Goal: Information Seeking & Learning: Stay updated

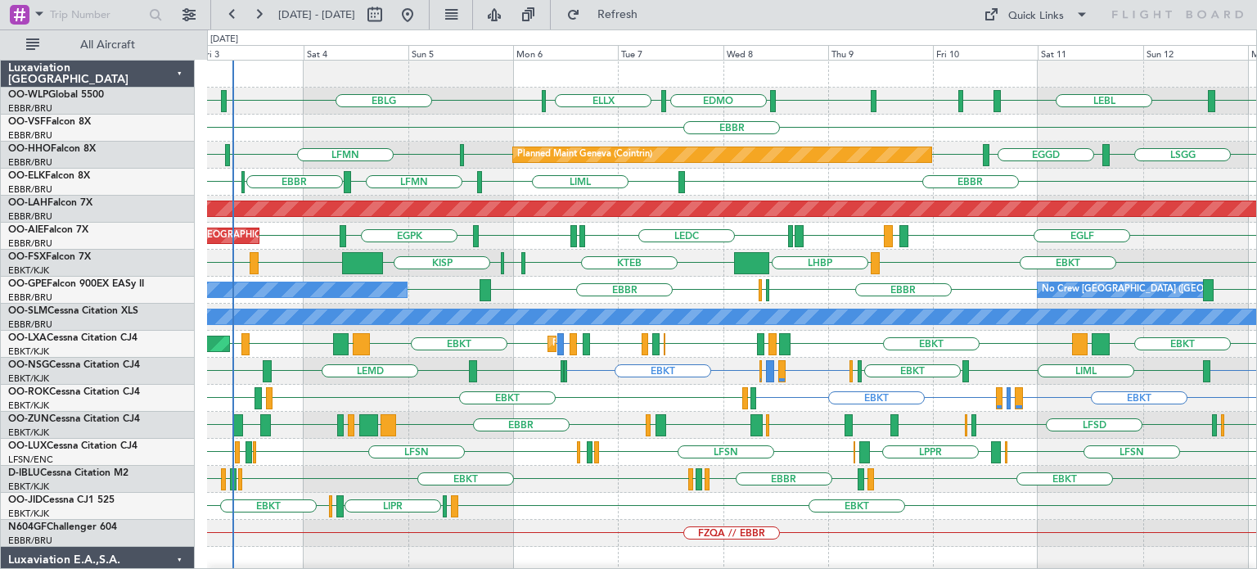
click at [628, 245] on div "EGLF [GEOGRAPHIC_DATA] [GEOGRAPHIC_DATA] LEMD [GEOGRAPHIC_DATA] LEMD LEDC LEXJ …" at bounding box center [731, 236] width 1049 height 27
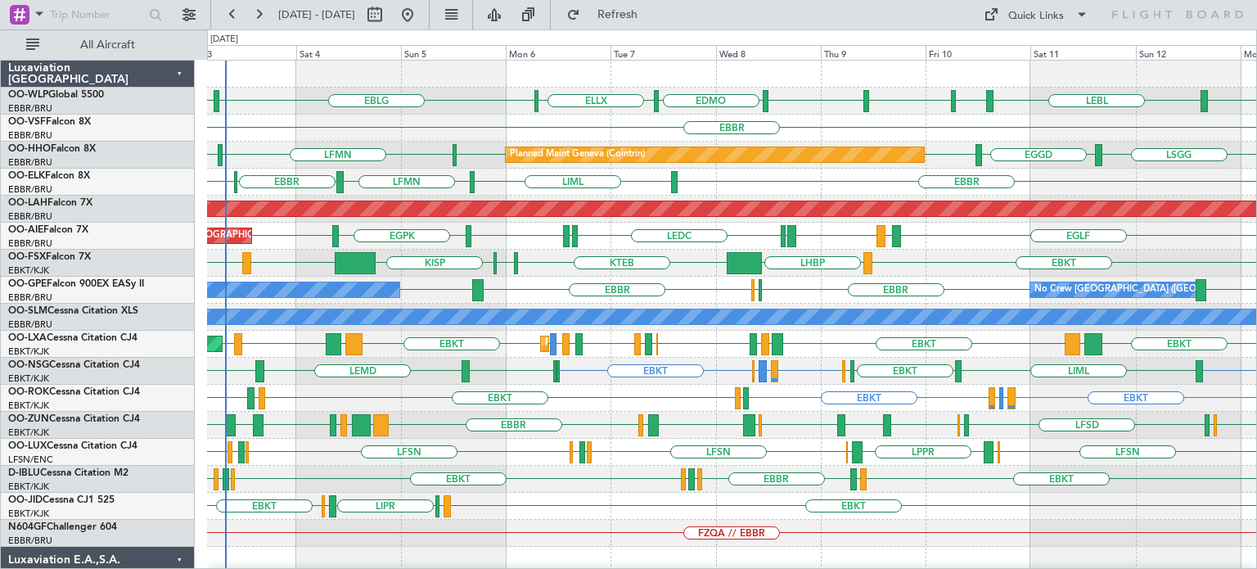
click at [463, 152] on div "EBLG LEBL EBLG EBLG LIML LIML EBLG EDMO ELLX Planned Maint Milan ([GEOGRAPHIC_D…" at bounding box center [731, 506] width 1049 height 891
click at [419, 150] on div "Planned Maint Geneva (Cointrin) [GEOGRAPHIC_DATA] EGGD [GEOGRAPHIC_DATA] LFMN […" at bounding box center [731, 155] width 1049 height 27
click at [939, 525] on div "FZQA // EBBR" at bounding box center [731, 533] width 1049 height 27
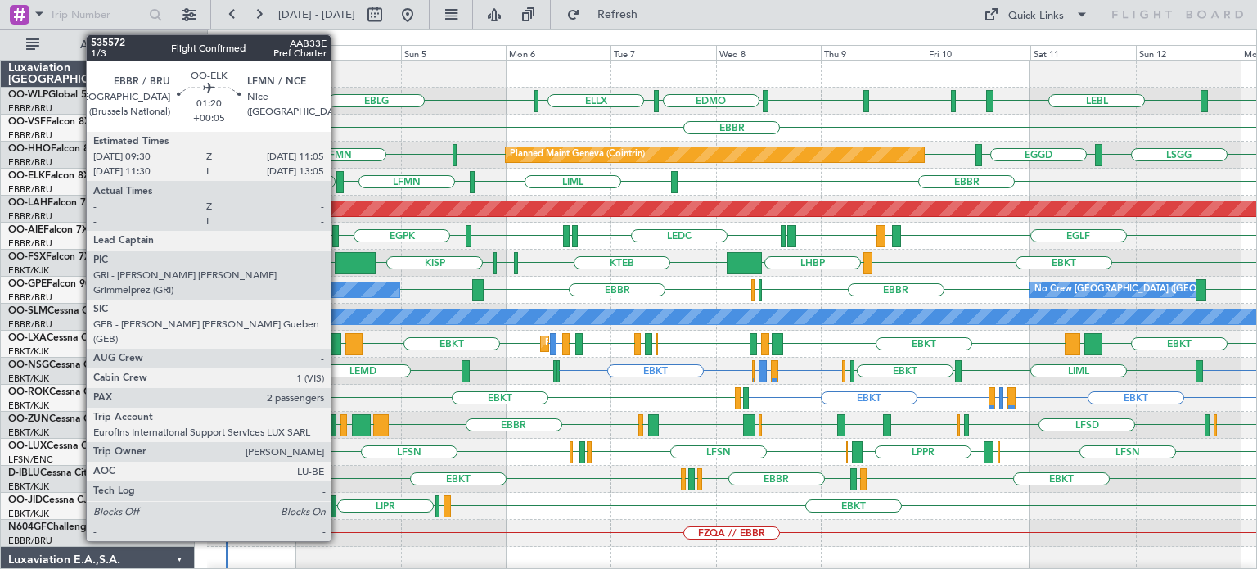
click at [338, 180] on div at bounding box center [339, 182] width 7 height 22
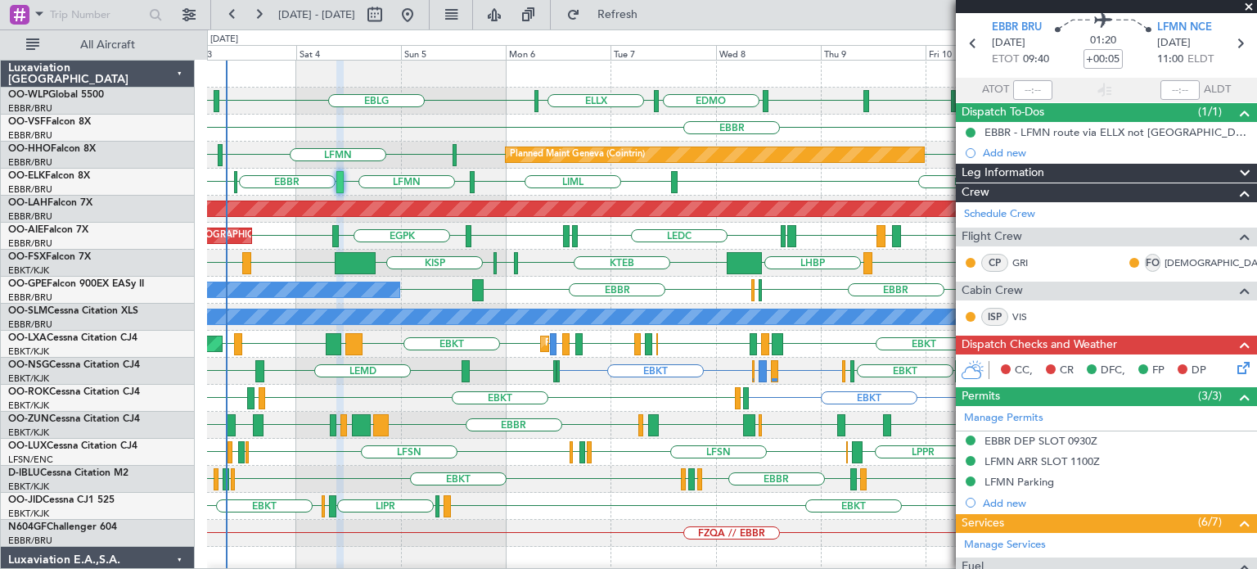
scroll to position [51, 0]
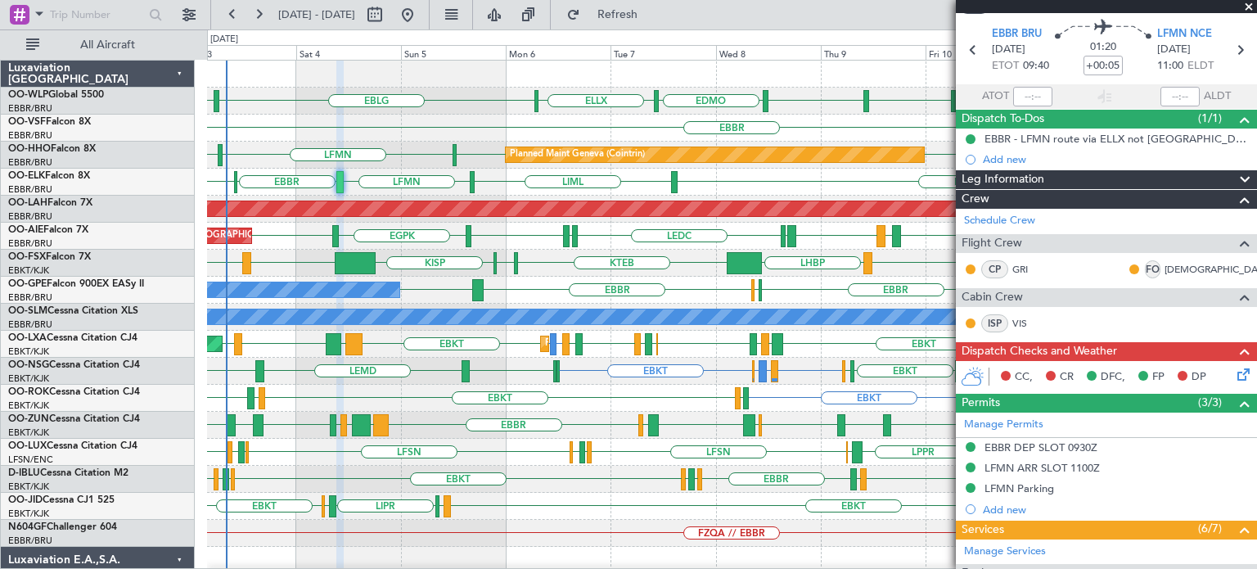
drag, startPoint x: 1249, startPoint y: 5, endPoint x: 1055, endPoint y: 2, distance: 193.9
click at [1249, 5] on span at bounding box center [1248, 7] width 16 height 15
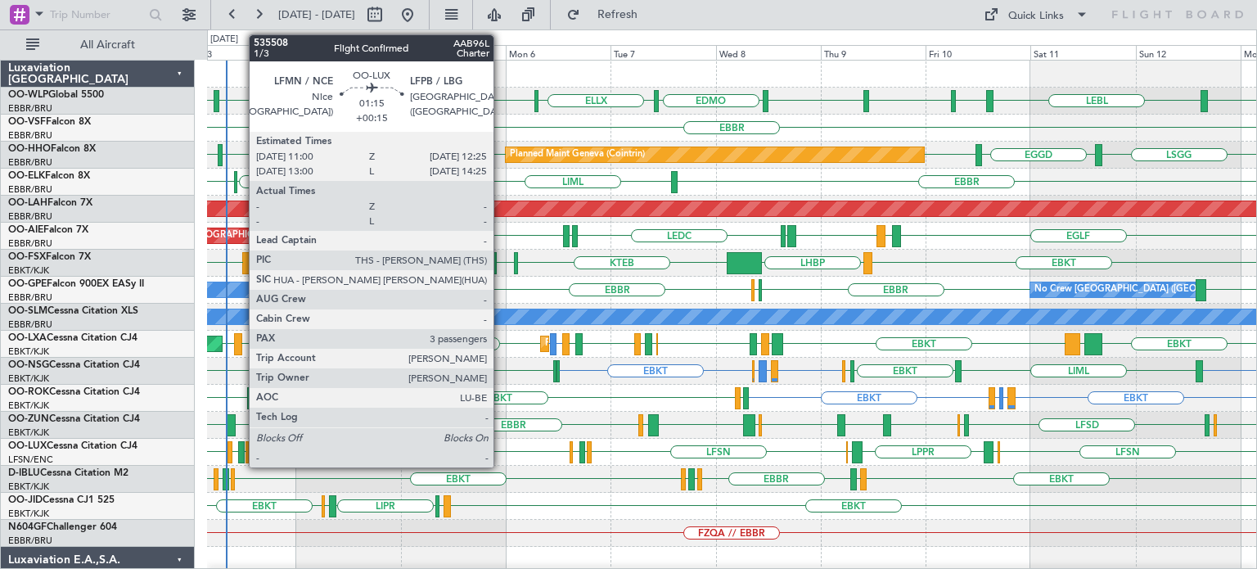
click at [241, 448] on div at bounding box center [241, 452] width 7 height 22
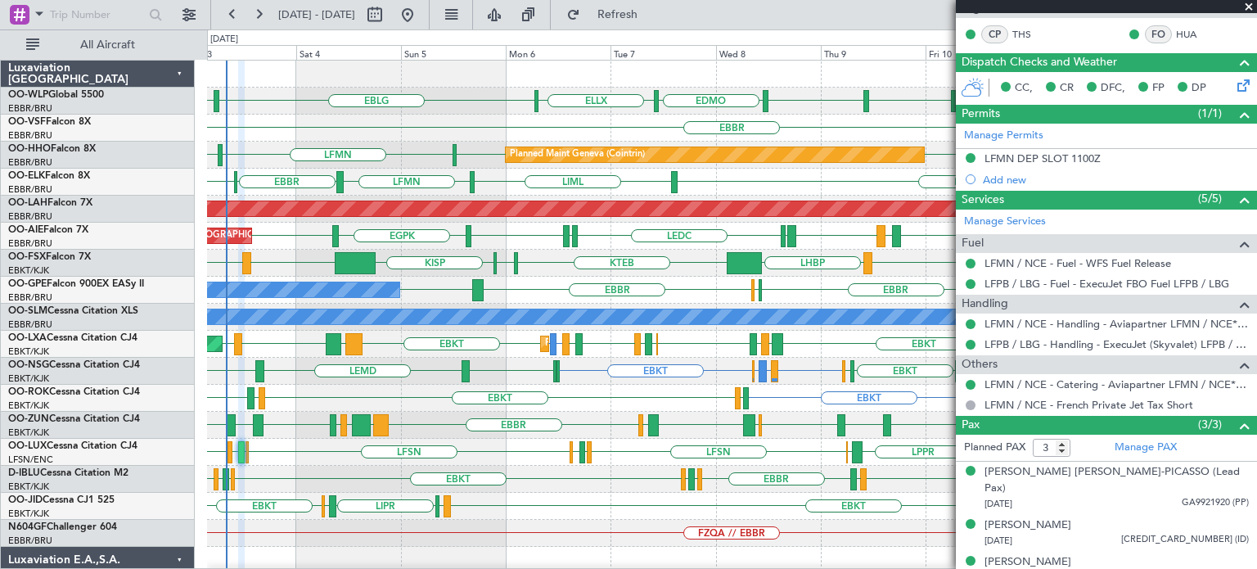
scroll to position [0, 0]
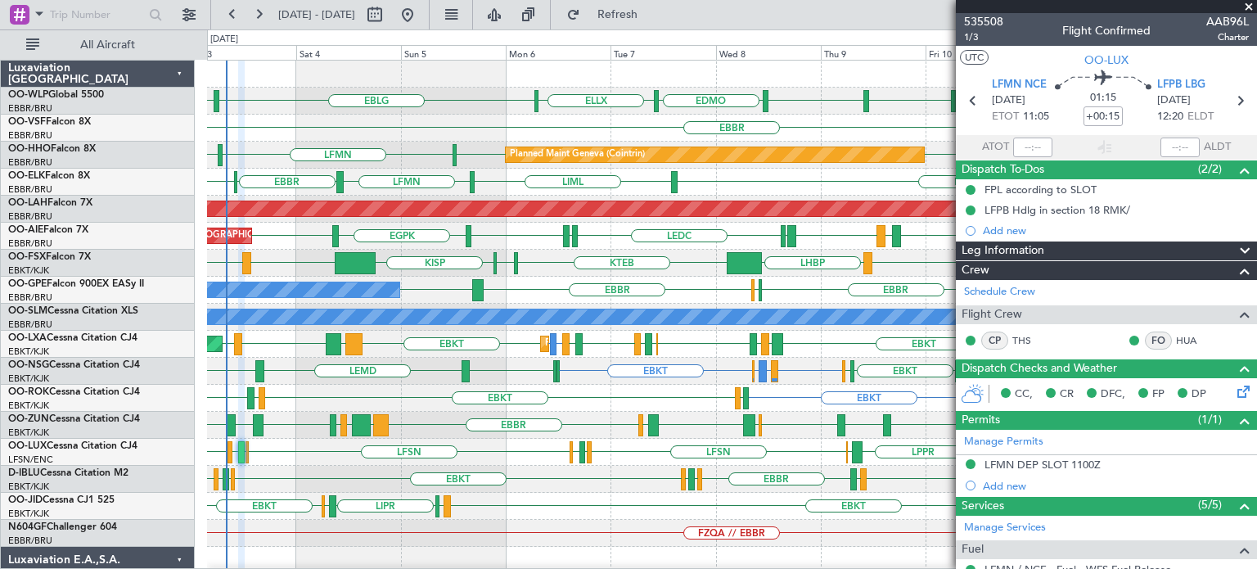
click at [1249, 5] on span at bounding box center [1248, 7] width 16 height 15
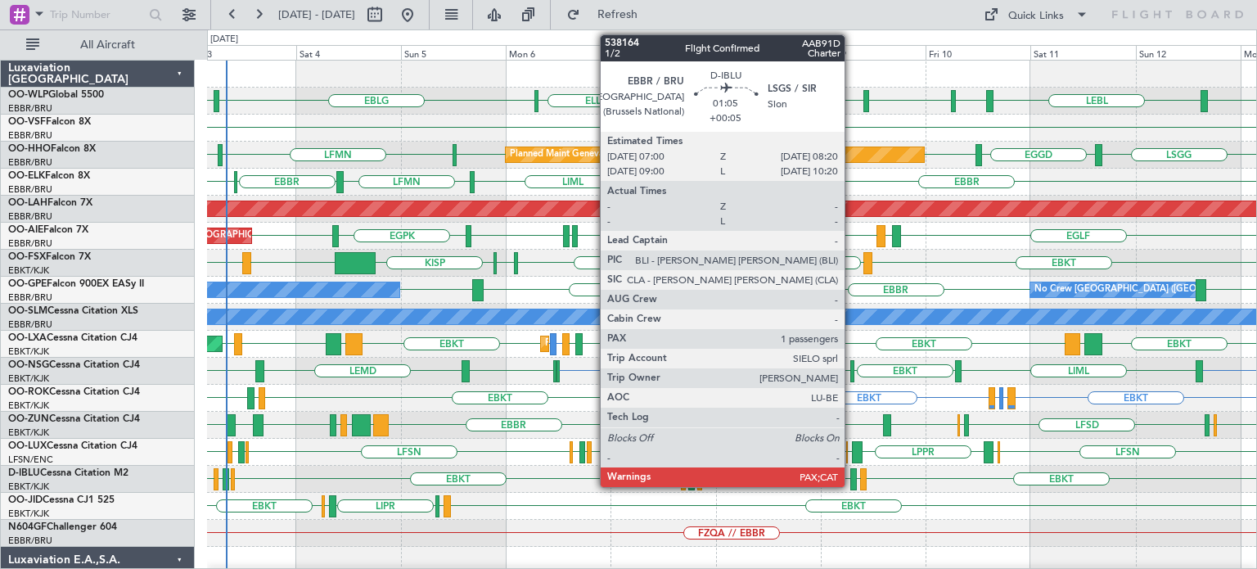
click at [852, 472] on div at bounding box center [853, 479] width 7 height 22
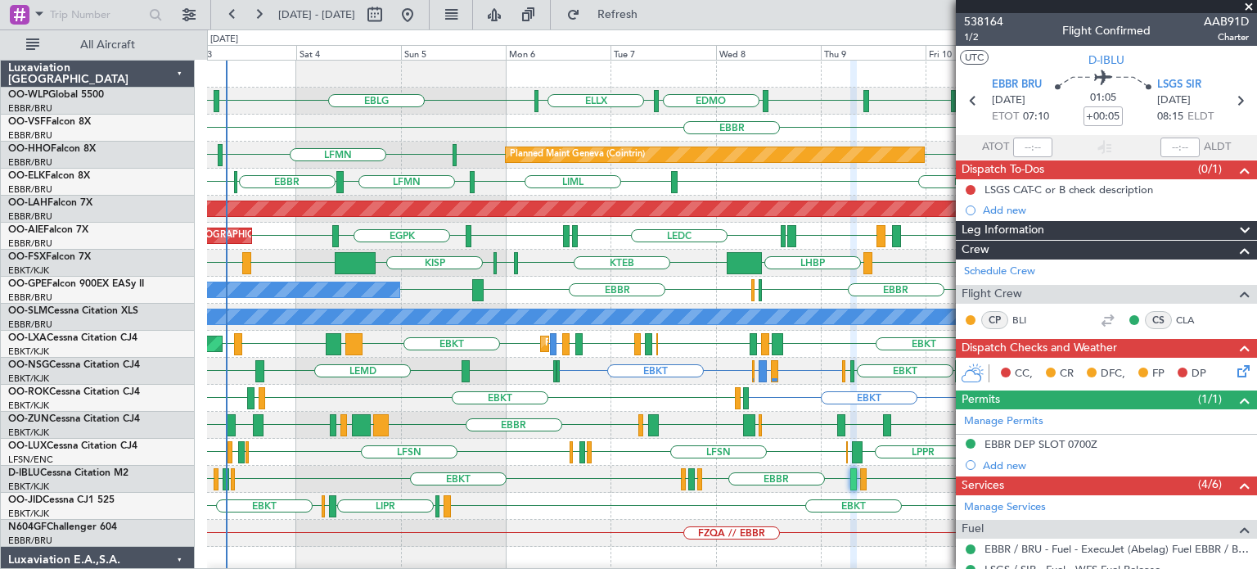
click at [1250, 6] on span at bounding box center [1248, 7] width 16 height 15
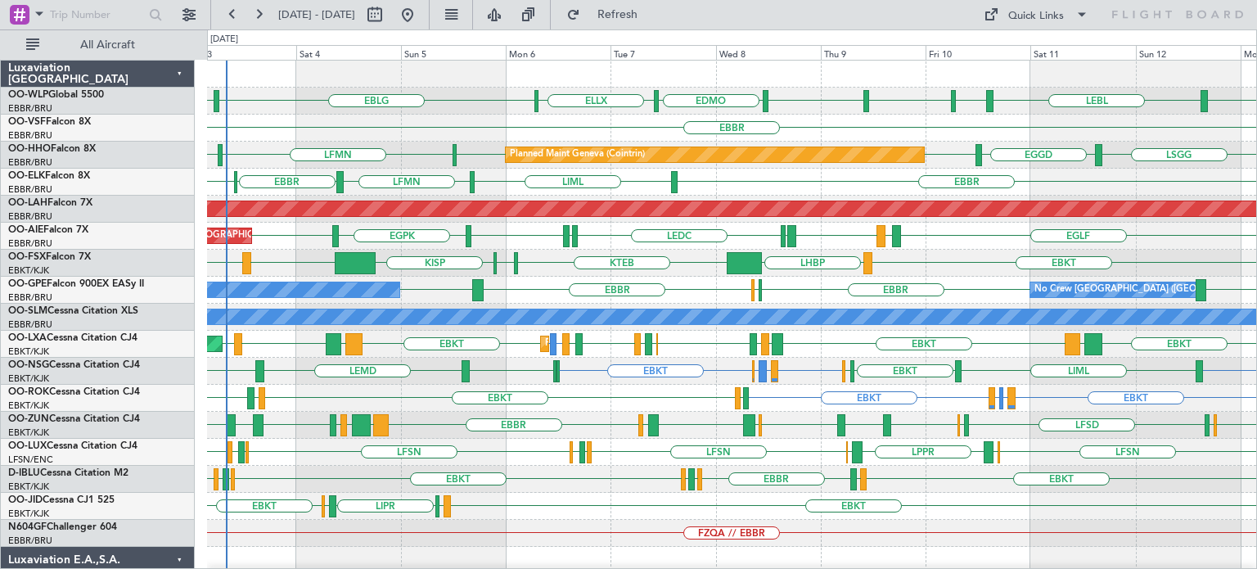
click at [448, 94] on div "EBLG LIML EBLG EDMO ELLX EBLG LIML EBLG LEBL Planned Maint Milan ([GEOGRAPHIC_D…" at bounding box center [731, 101] width 1049 height 27
click at [884, 178] on div "EBKT [GEOGRAPHIC_DATA] LIML LFMN [GEOGRAPHIC_DATA]" at bounding box center [731, 182] width 1049 height 27
click at [736, 177] on div "EBKT [GEOGRAPHIC_DATA] LIML LFMN [GEOGRAPHIC_DATA]" at bounding box center [731, 182] width 1049 height 27
click at [444, 123] on div "EBBR" at bounding box center [731, 128] width 1049 height 27
click at [596, 179] on div "EBKT [GEOGRAPHIC_DATA] LIML LFMN [GEOGRAPHIC_DATA]" at bounding box center [731, 182] width 1049 height 27
